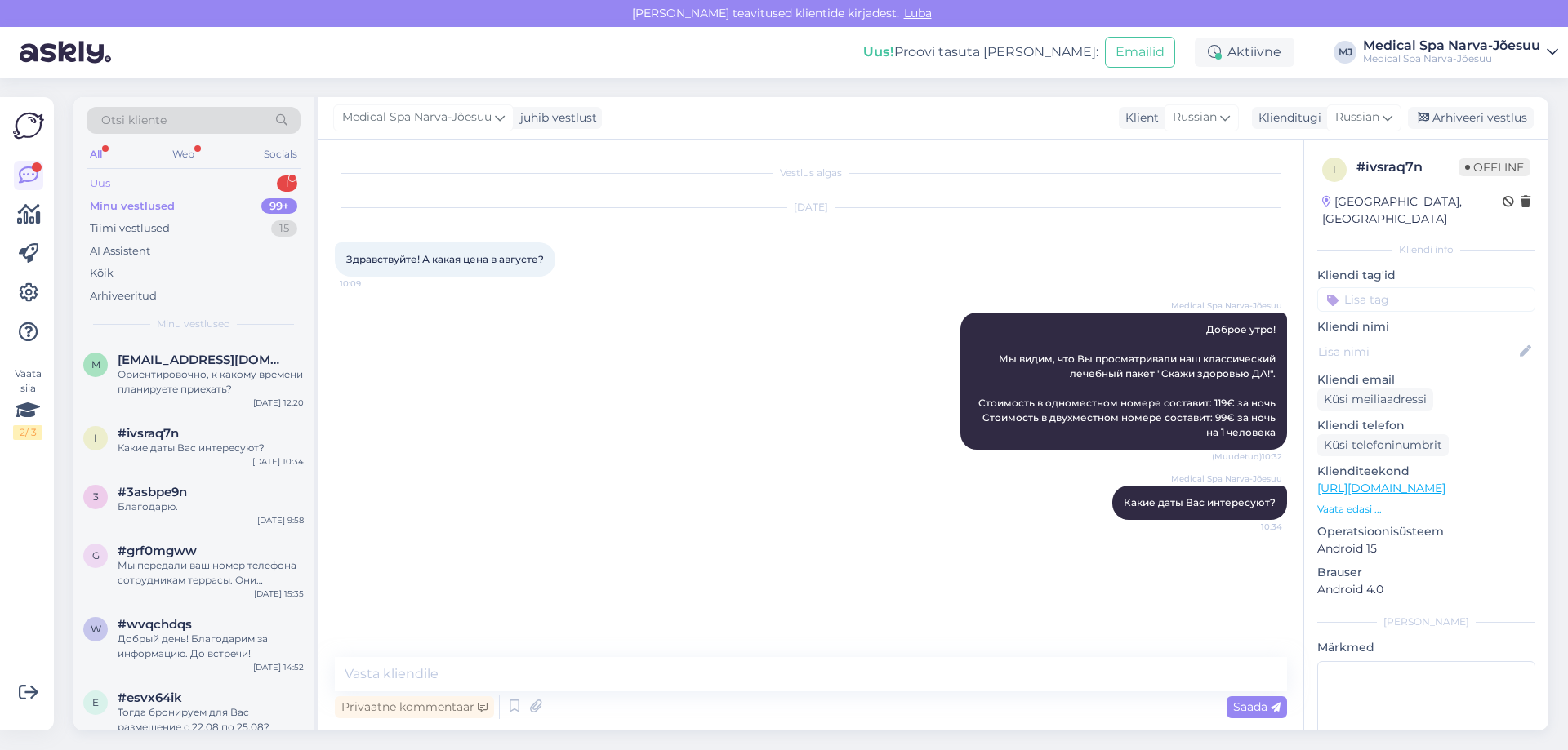
click at [215, 175] on div "Uus 1" at bounding box center [194, 183] width 214 height 23
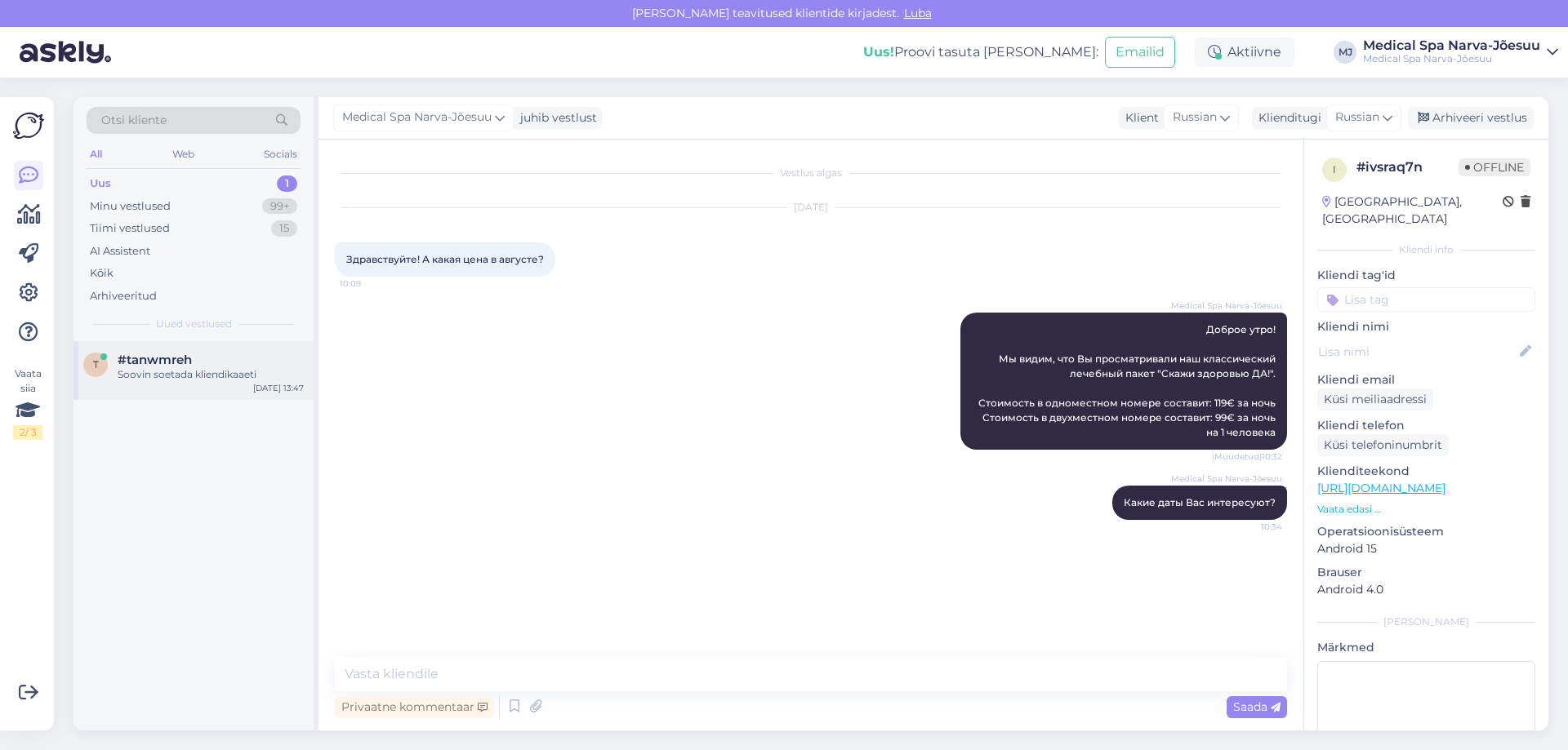
click at [188, 382] on div "t #tanwmreh Soovin soetada kliendikaaeti [DATE] 13:47" at bounding box center [193, 371] width 240 height 59
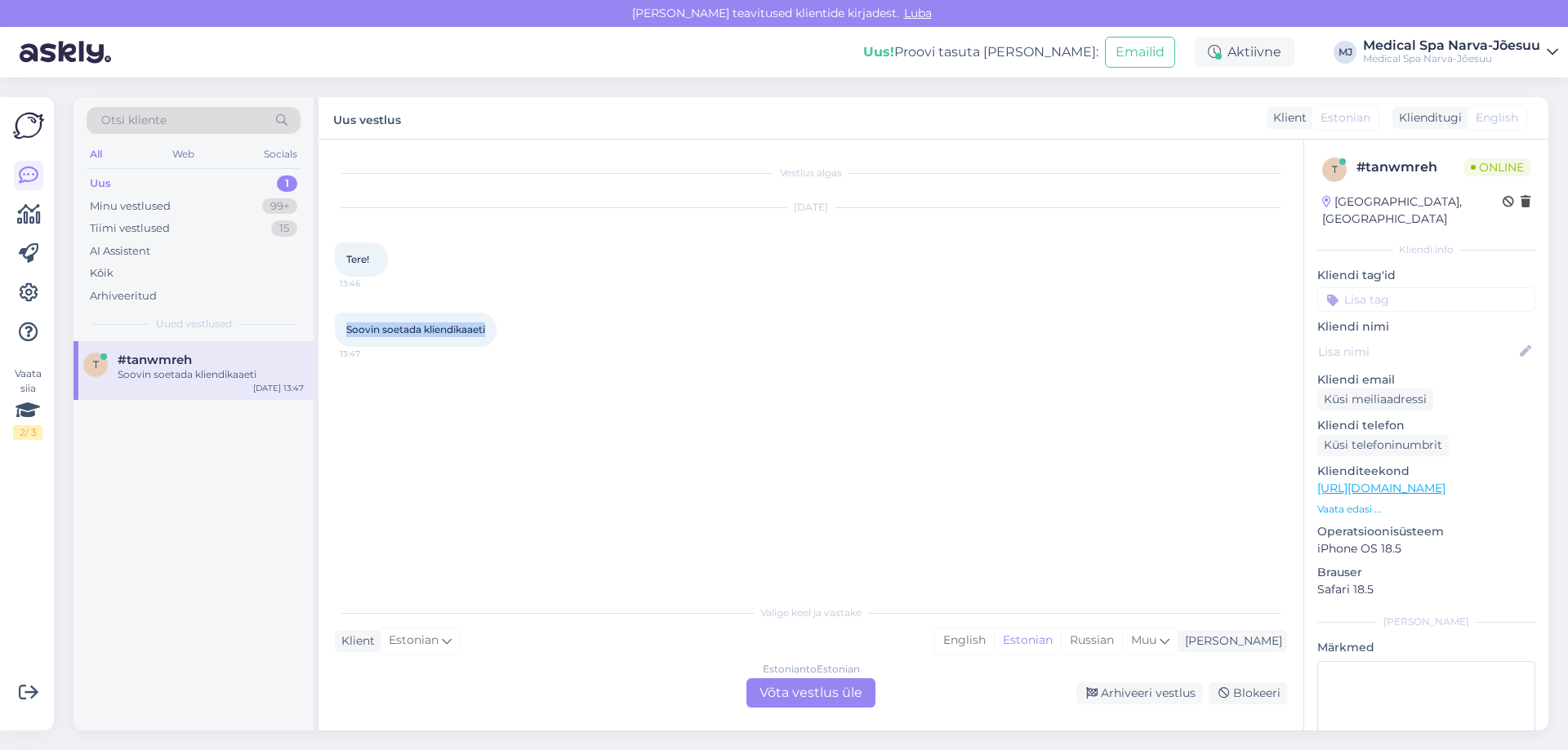
drag, startPoint x: 496, startPoint y: 335, endPoint x: 346, endPoint y: 345, distance: 150.3
click at [346, 345] on div "[PERSON_NAME] 13:47" at bounding box center [416, 330] width 162 height 35
copy span "Soovin soetada kliendikaaeti"
click at [826, 699] on div "Estonian to Estonian Võta vestlus üle" at bounding box center [811, 693] width 129 height 30
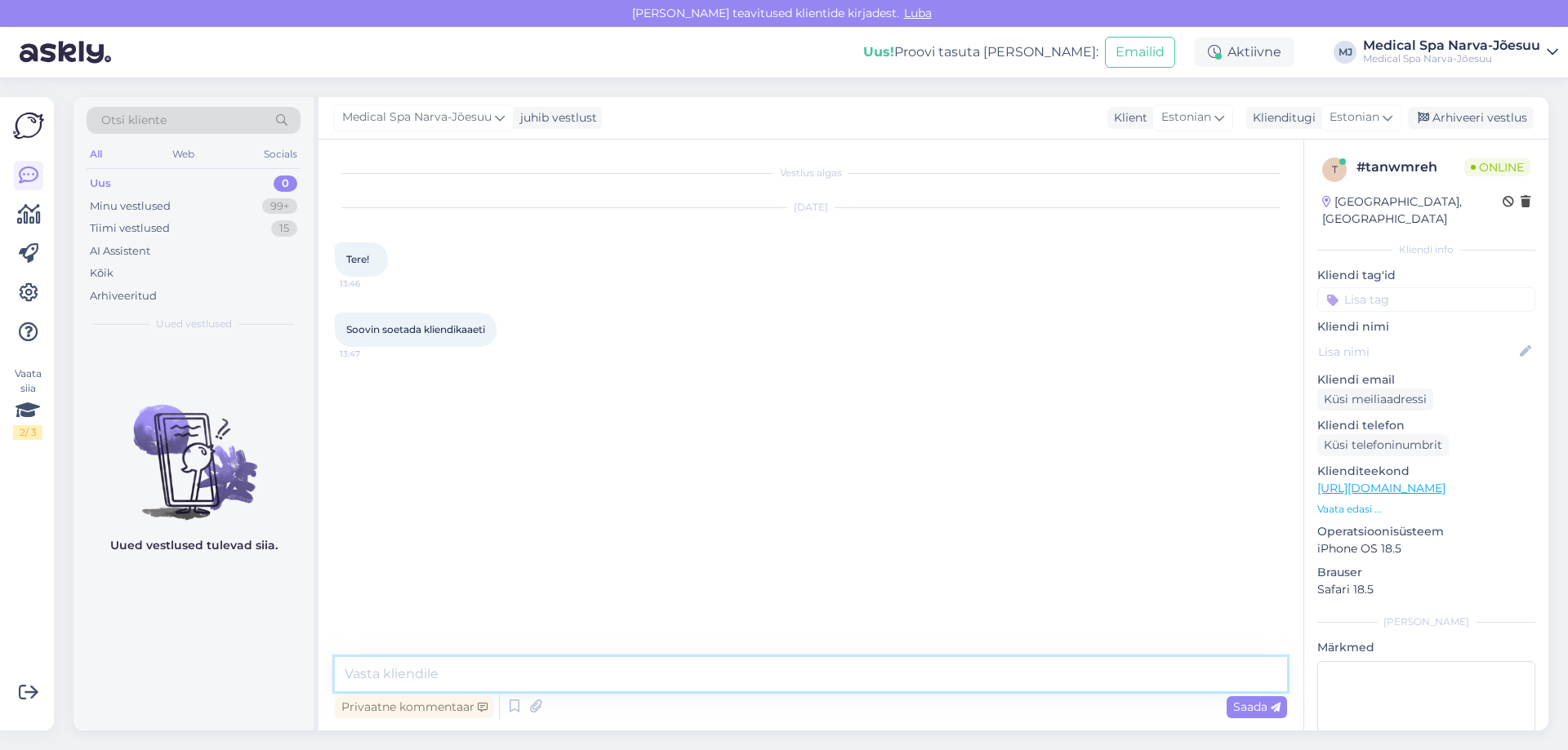
click at [539, 661] on textarea at bounding box center [811, 674] width 952 height 35
paste textarea "Meie kliendikaarti saab soetada hotelli vastuvõtulauast. Kliendikaart ei ole se…"
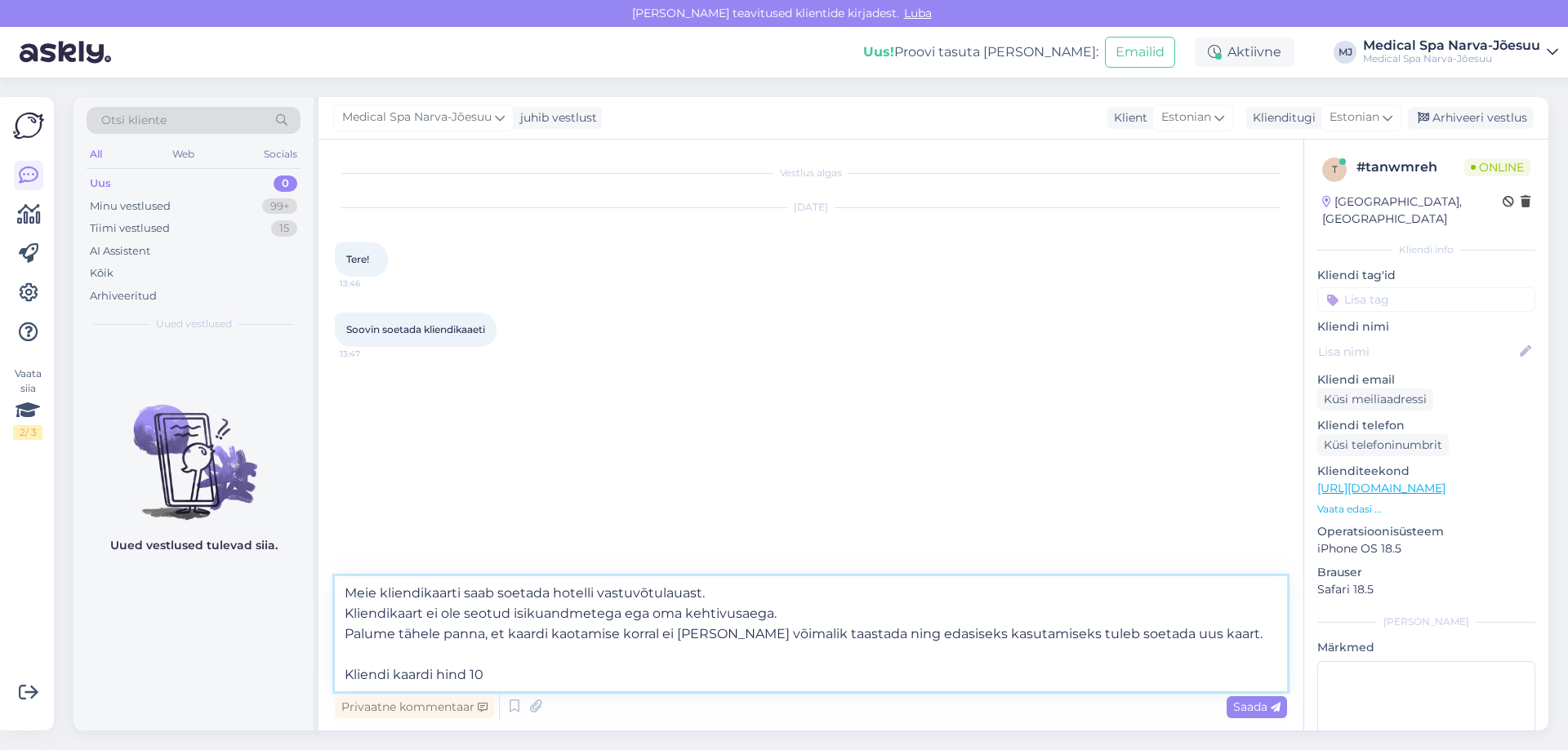
type textarea "Meie kliendikaarti saab soetada hotelli vastuvõtulauast. Kliendikaart ei ole se…"
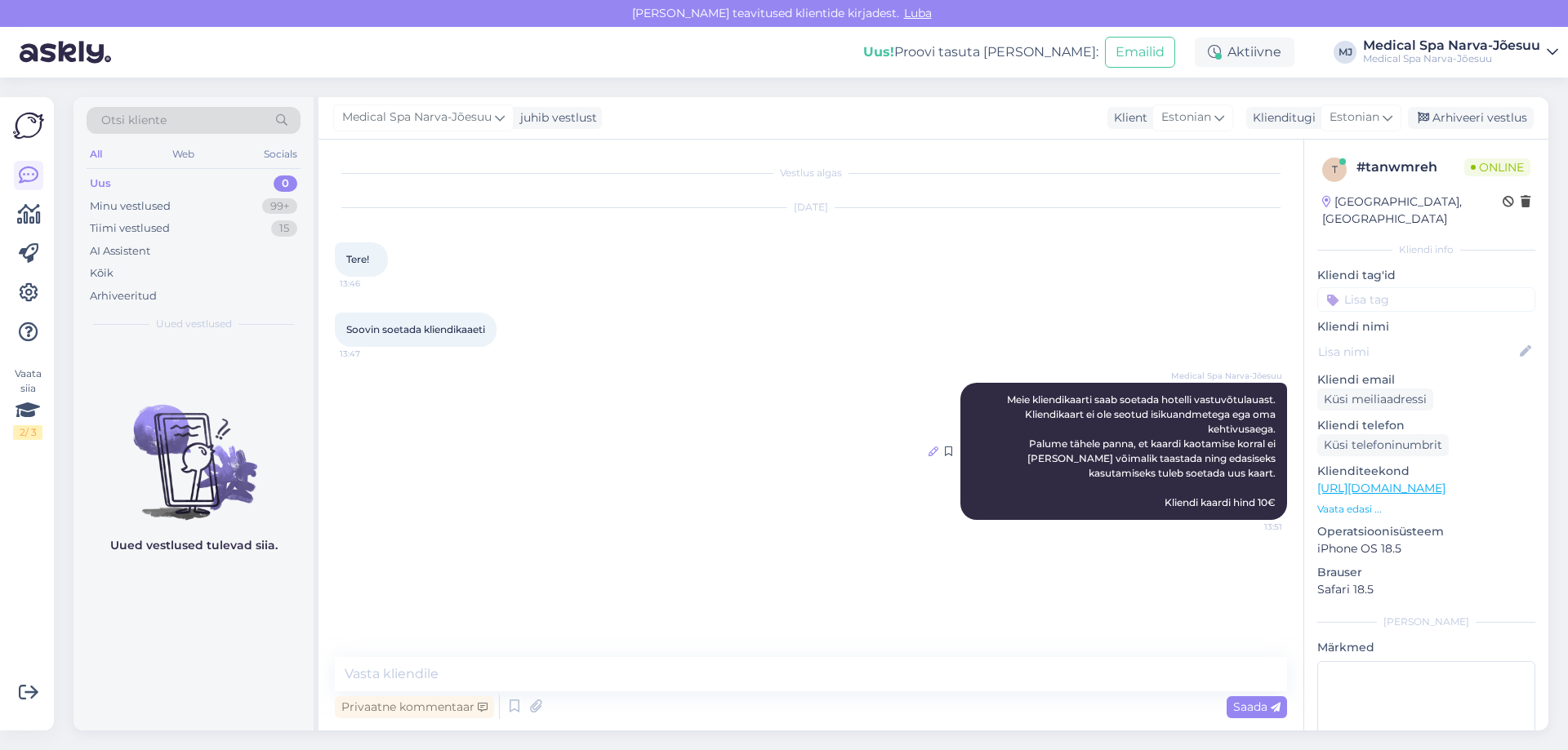
click at [932, 453] on icon at bounding box center [933, 451] width 10 height 10
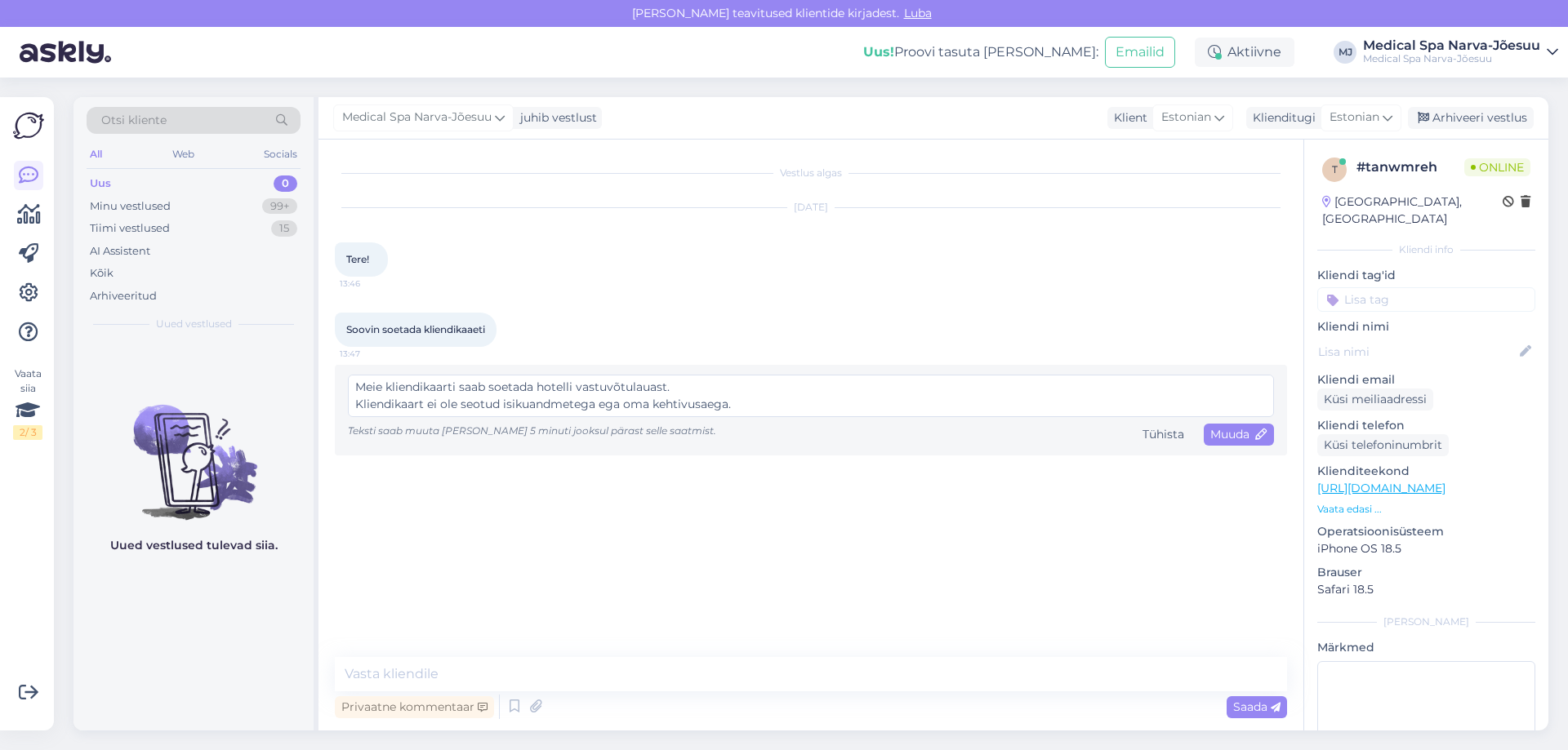
click at [354, 385] on textarea "Meie kliendikaarti saab soetada hotelli vastuvõtulauast. Kliendikaart ei ole se…" at bounding box center [811, 396] width 926 height 42
click at [355, 385] on textarea "Meie kliendikaarti saab soetada hotelli vastuvõtulauast. Kliendikaart ei ole se…" at bounding box center [811, 396] width 926 height 42
click at [355, 376] on textarea "Meie kliendikaarti saab soetada hotelli vastuvõtulauast. Kliendikaart ei ole se…" at bounding box center [811, 396] width 926 height 42
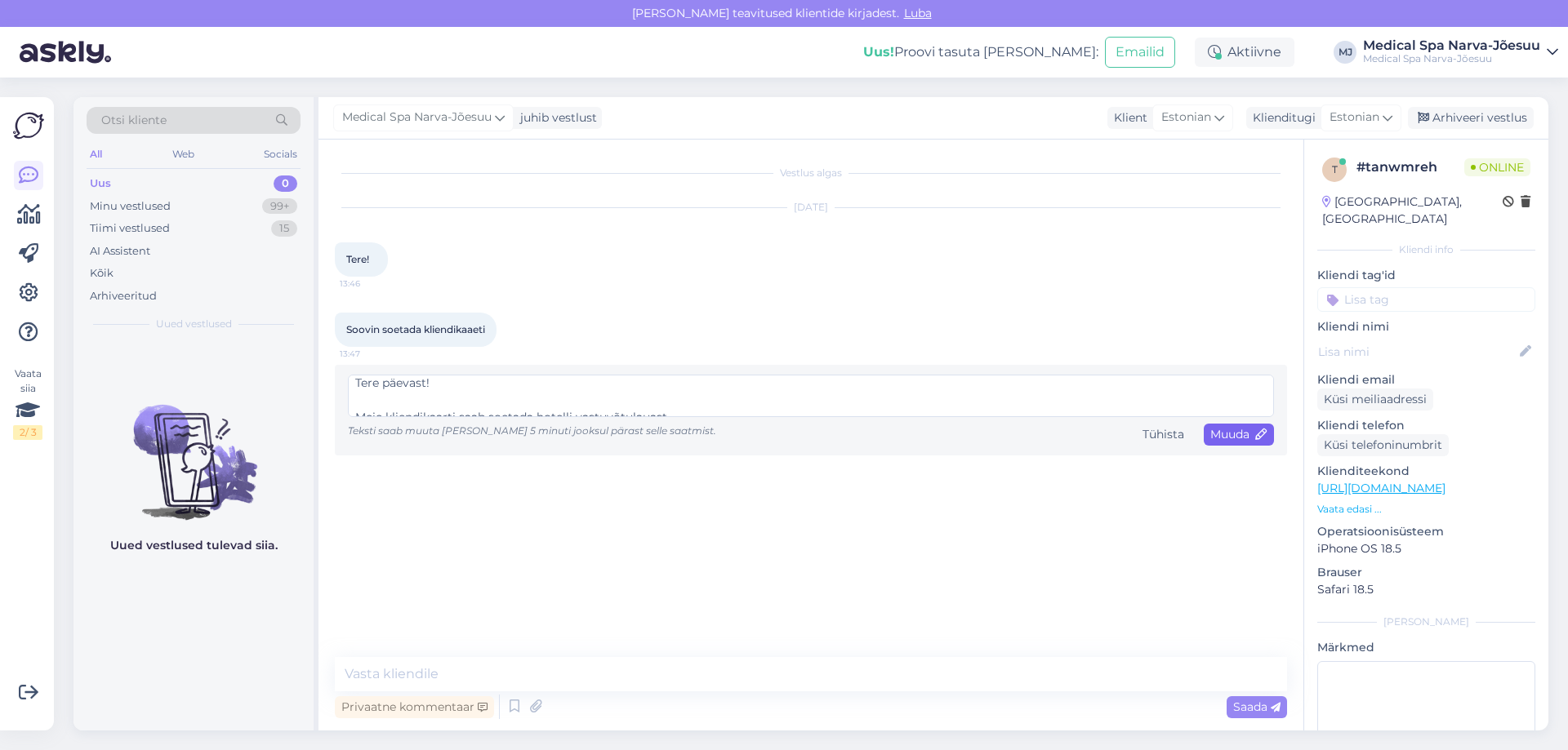
type textarea "Tere päevast! Meie kliendikaarti saab soetada hotelli vastuvõtulauast. Kliendik…"
click at [1220, 439] on span "Muuda" at bounding box center [1239, 433] width 57 height 15
